Goal: Task Accomplishment & Management: Manage account settings

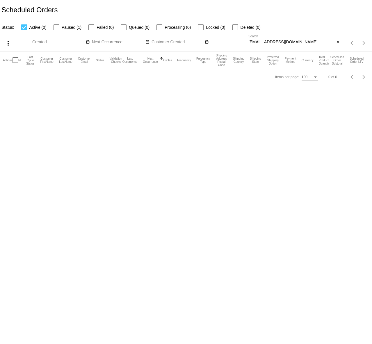
click at [283, 43] on input "[EMAIL_ADDRESS][DOMAIN_NAME]" at bounding box center [292, 42] width 87 height 5
paste input "[PERSON_NAME]"
type input "[PERSON_NAME][EMAIL_ADDRESS][DOMAIN_NAME]"
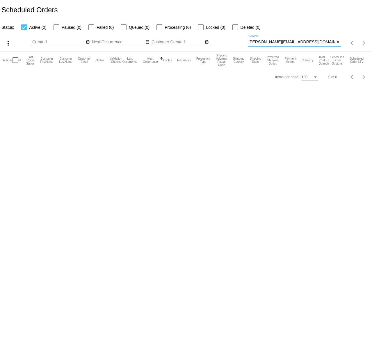
click at [20, 25] on mat-checkbox "Active (0)" at bounding box center [30, 27] width 32 height 7
click at [26, 26] on div at bounding box center [24, 27] width 6 height 6
click at [24, 30] on input "Active (0)" at bounding box center [24, 30] width 0 height 0
checkbox input "false"
click at [262, 41] on input "[PERSON_NAME][EMAIL_ADDRESS][DOMAIN_NAME]" at bounding box center [292, 42] width 87 height 5
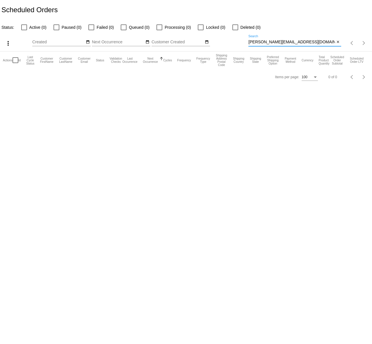
click at [262, 41] on input "[PERSON_NAME][EMAIL_ADDRESS][DOMAIN_NAME]" at bounding box center [292, 42] width 87 height 5
